Goal: Task Accomplishment & Management: Complete application form

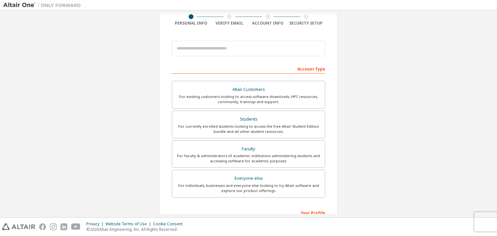
scroll to position [60, 0]
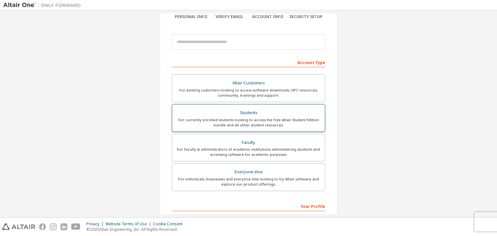
click at [243, 125] on body "Create an Altair One Account For Free Trials, Licenses, Downloads, Learning & D…" at bounding box center [248, 118] width 497 height 236
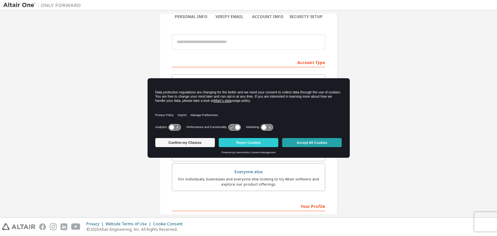
click at [299, 143] on button "Accept All Cookies" at bounding box center [312, 142] width 60 height 9
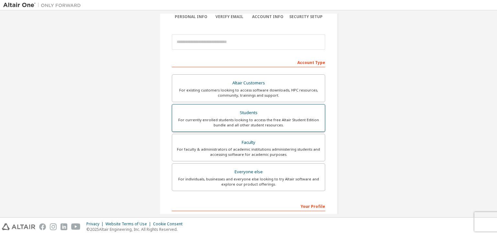
click at [255, 115] on div "Students" at bounding box center [248, 113] width 145 height 9
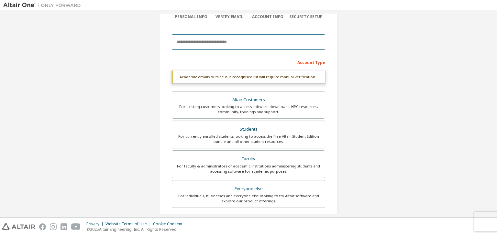
click at [237, 43] on input "email" at bounding box center [249, 42] width 154 height 16
type input "**********"
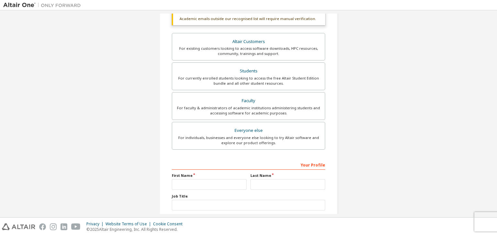
scroll to position [139, 0]
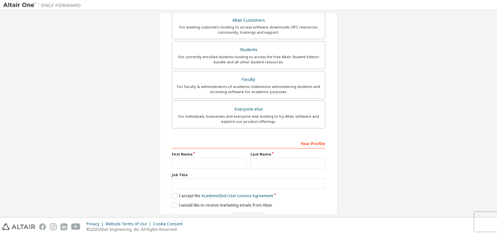
click at [212, 169] on div "Your Profile First Name Last Name Job Title Please provide State/Province to he…" at bounding box center [249, 180] width 154 height 84
click at [210, 166] on input "text" at bounding box center [209, 163] width 75 height 11
type input "*******"
type input "*********"
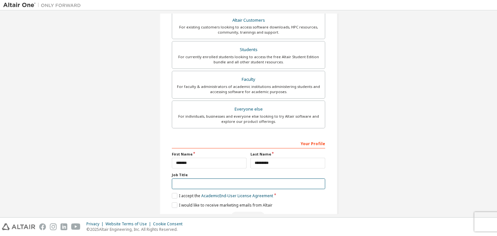
click at [217, 182] on input "text" at bounding box center [249, 184] width 154 height 11
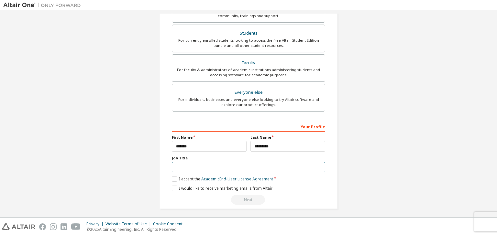
scroll to position [123, 0]
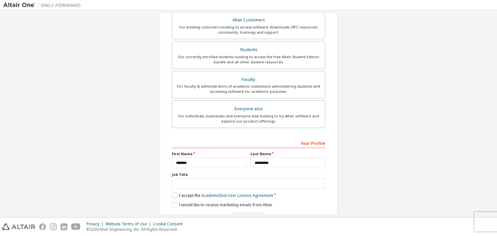
click at [174, 195] on label "I accept the Academic End-User License Agreement" at bounding box center [222, 196] width 101 height 6
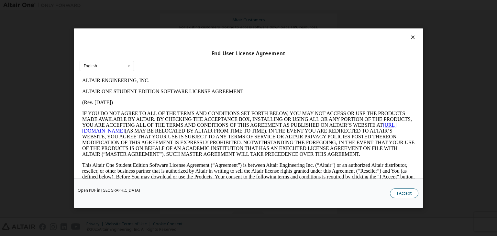
scroll to position [0, 0]
click at [400, 193] on button "I Accept" at bounding box center [404, 194] width 29 height 10
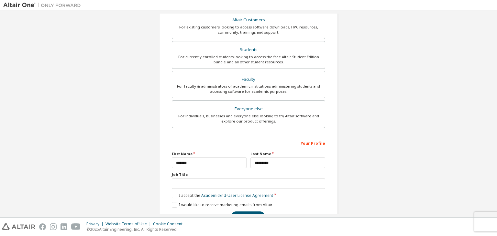
scroll to position [141, 0]
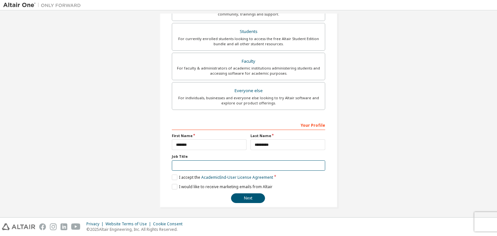
click at [248, 165] on input "text" at bounding box center [249, 166] width 154 height 11
type input "*******"
click at [250, 196] on button "Next" at bounding box center [248, 199] width 34 height 10
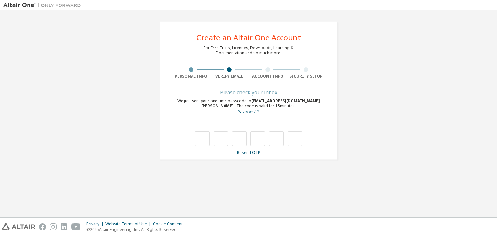
type input "*"
click at [222, 137] on input "*" at bounding box center [221, 138] width 15 height 15
click at [222, 137] on input "text" at bounding box center [221, 138] width 15 height 15
type input "*"
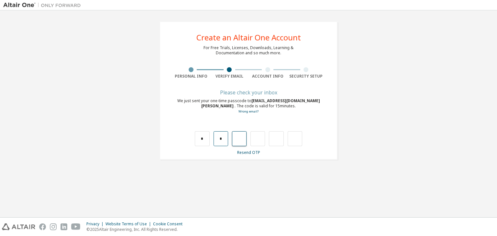
type input "*"
